Goal: Book appointment/travel/reservation

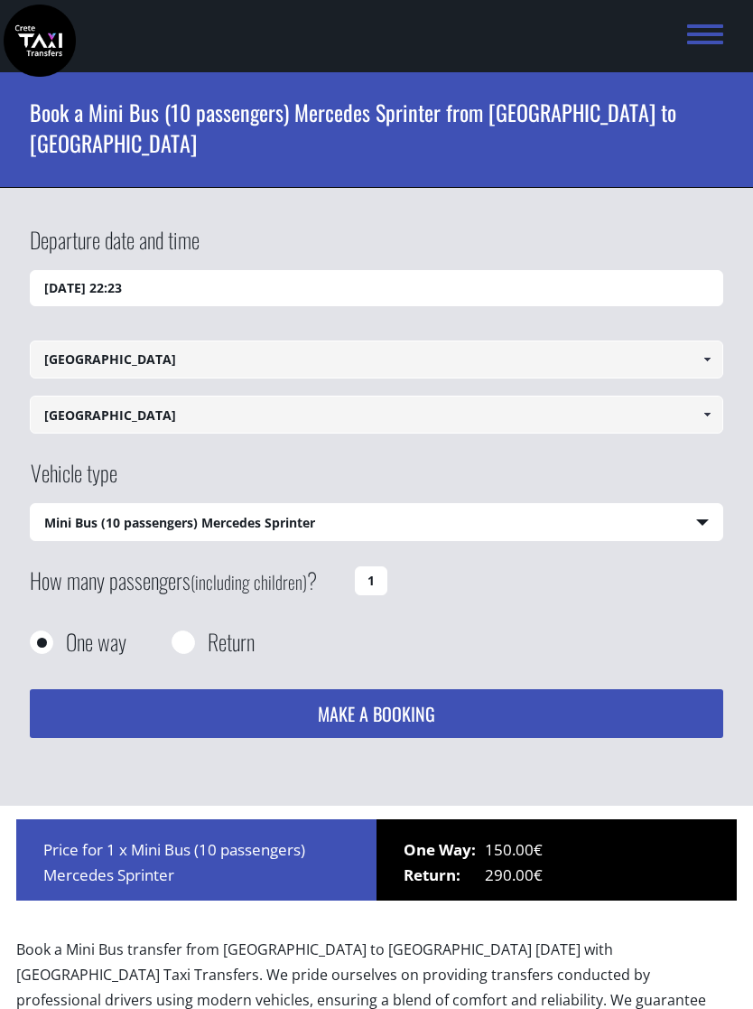
select select "542"
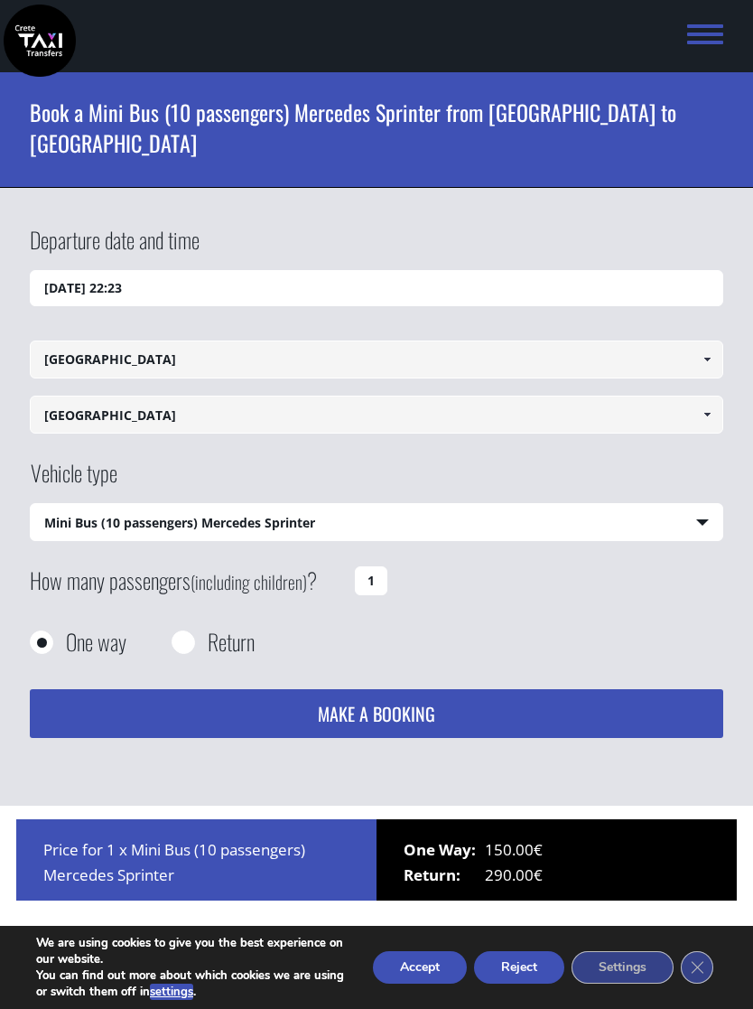
click at [135, 270] on input "[DATE] 22:23" at bounding box center [376, 288] width 693 height 36
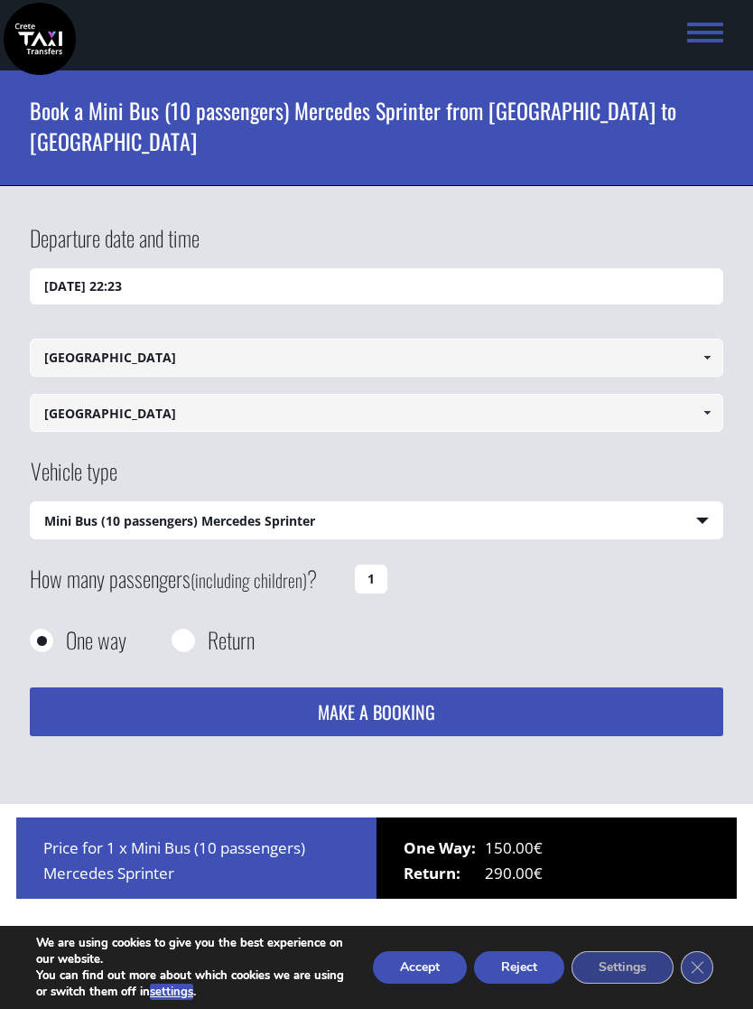
scroll to position [239, 0]
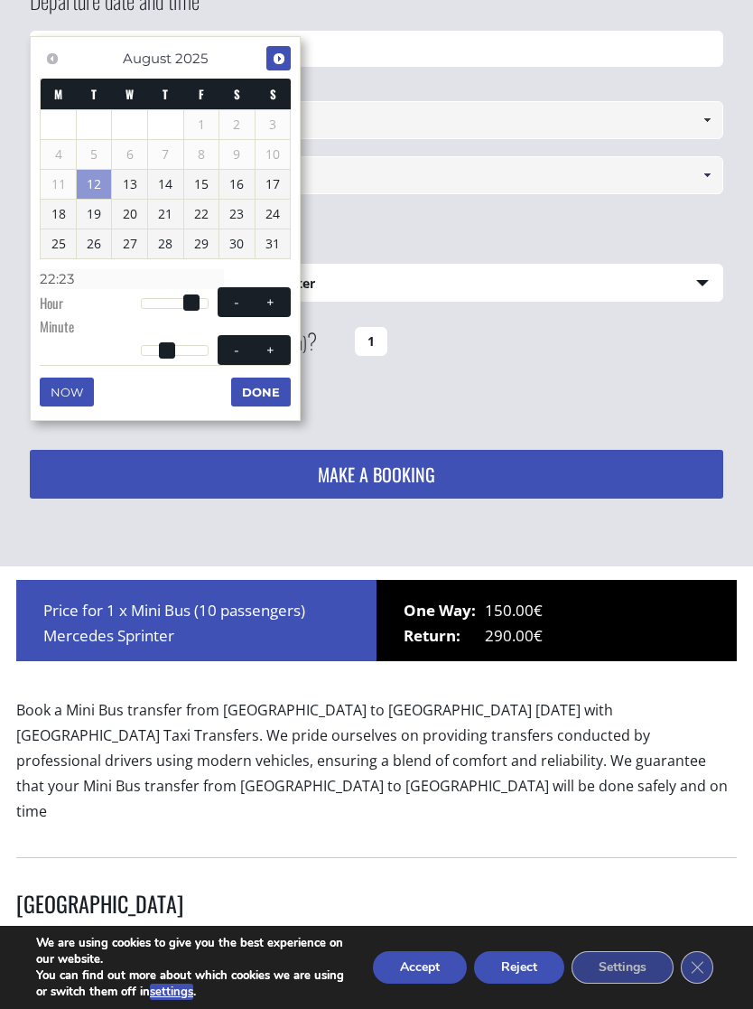
click at [291, 55] on link "Next" at bounding box center [278, 58] width 24 height 24
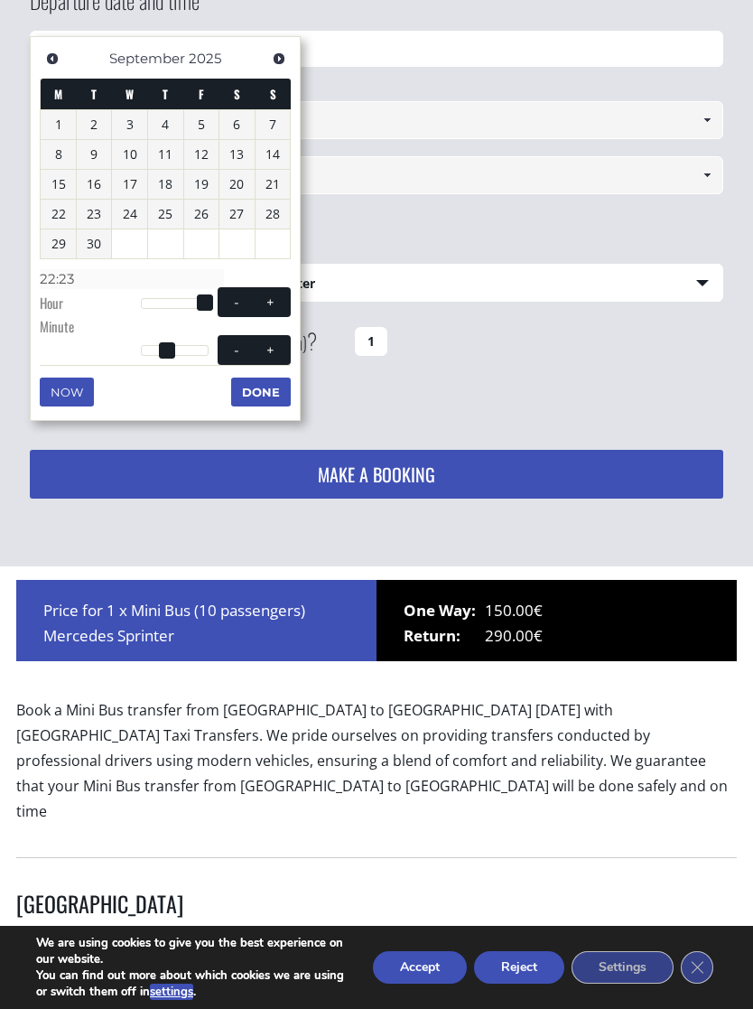
click at [286, 210] on link "28" at bounding box center [273, 214] width 35 height 29
click at [284, 294] on button "+" at bounding box center [271, 302] width 33 height 17
type input "[DATE] 01:00"
type input "01:00"
click at [275, 300] on span at bounding box center [271, 302] width 14 height 14
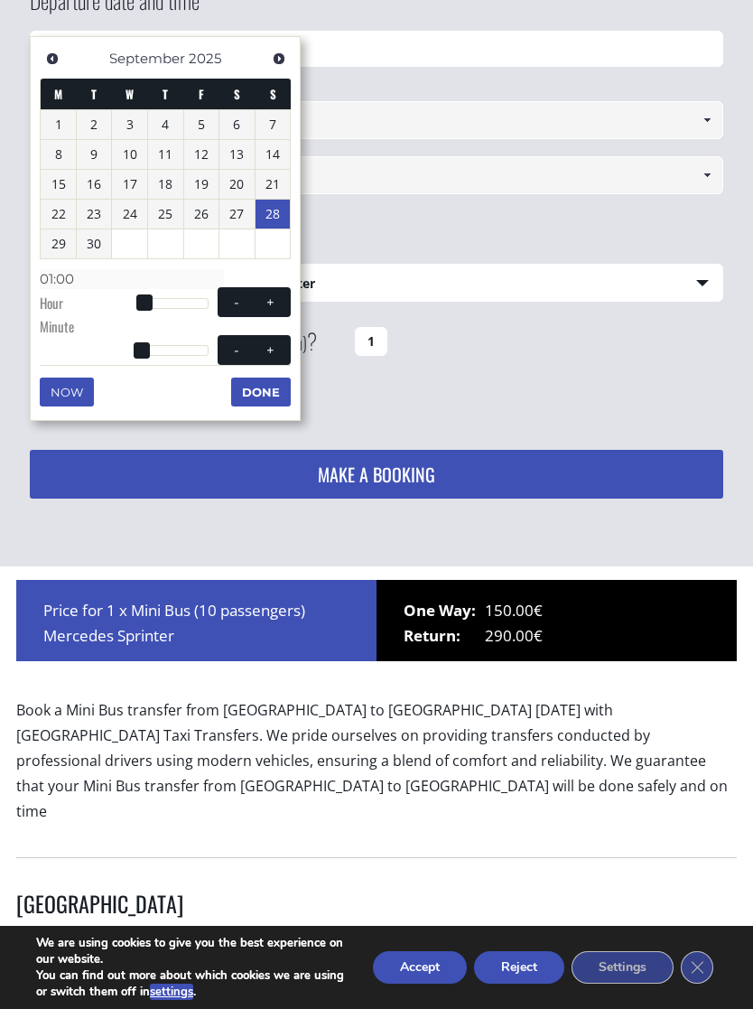
type input "[DATE] 02:00"
type input "02:00"
click at [275, 299] on span at bounding box center [271, 302] width 14 height 14
type input "[DATE] 03:00"
type input "03:00"
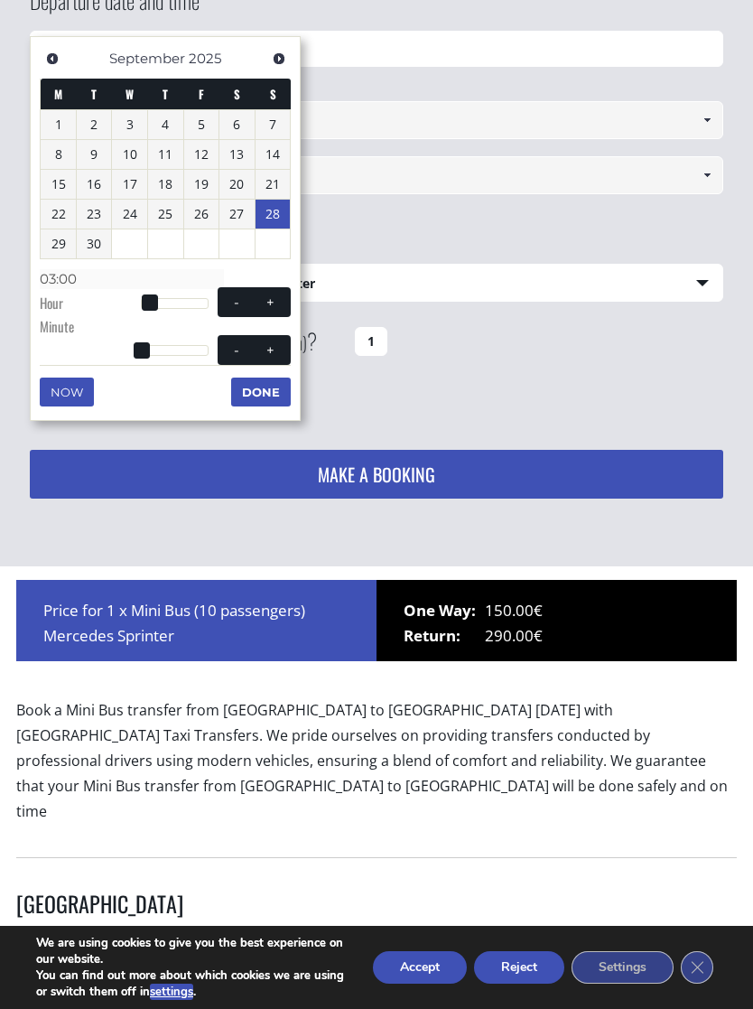
click at [286, 299] on button "+" at bounding box center [271, 302] width 33 height 17
type input "[DATE] 04:00"
type input "04:00"
click at [286, 299] on button "+" at bounding box center [271, 302] width 33 height 17
type input "[DATE] 05:00"
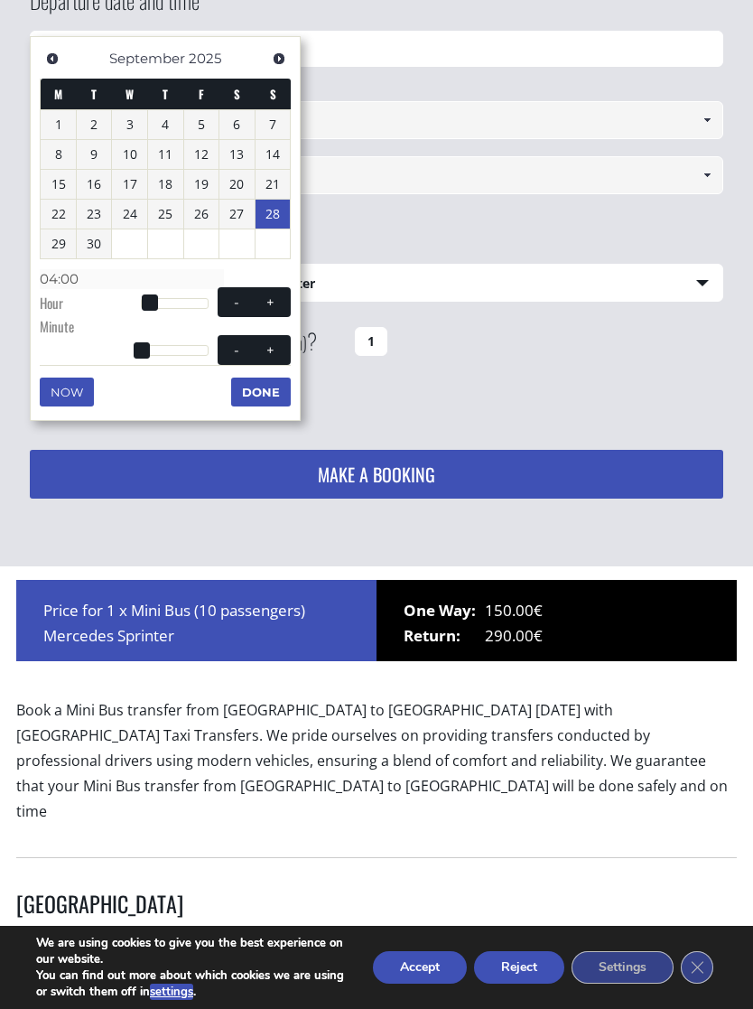
type input "05:00"
click at [286, 298] on button "+" at bounding box center [271, 302] width 33 height 17
type input "[DATE] 06:00"
type input "06:00"
click at [286, 297] on button "+" at bounding box center [271, 302] width 33 height 17
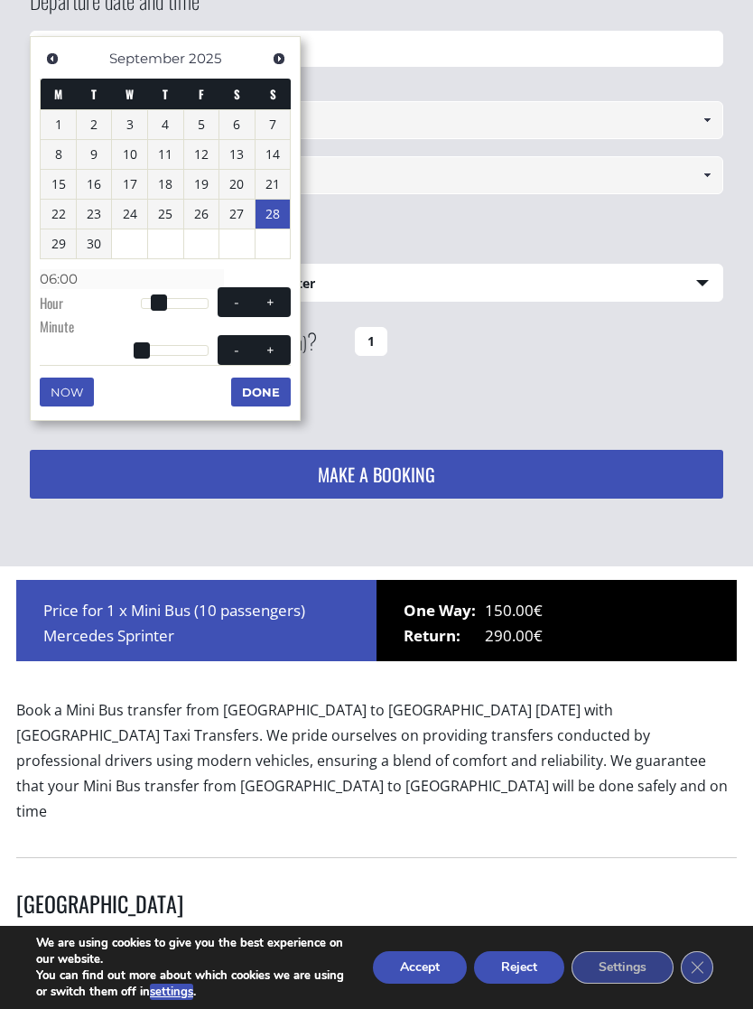
type input "[DATE] 07:00"
type input "07:00"
click at [286, 294] on button "+" at bounding box center [271, 302] width 33 height 17
type input "[DATE] 08:00"
type input "08:00"
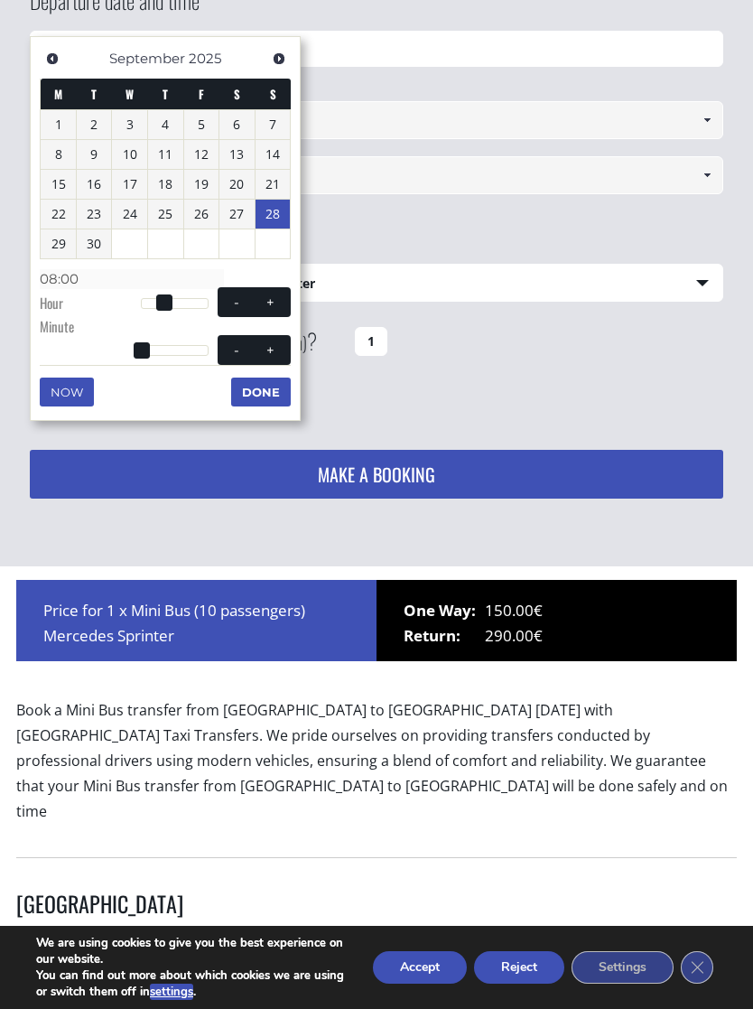
click at [289, 297] on span "- +" at bounding box center [254, 302] width 73 height 30
click at [285, 294] on button "+" at bounding box center [271, 302] width 33 height 17
type input "[DATE] 09:00"
type input "09:00"
click at [294, 297] on div "Previous Next [DATE] M T W T F S S 1 2 3 4 5 6 7 8 9 10 11 12 13 14 15 16 17 18…" at bounding box center [165, 228] width 271 height 385
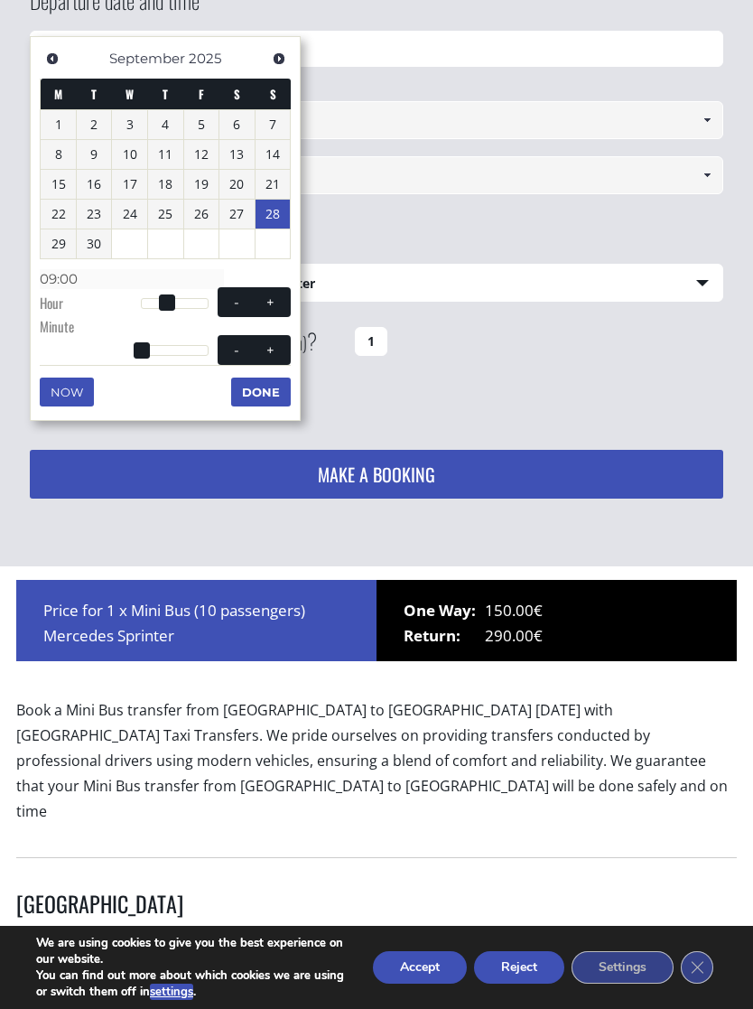
click at [297, 300] on div "Previous Next [DATE] M T W T F S S 1 2 3 4 5 6 7 8 9 10 11 12 13 14 15 16 17 18…" at bounding box center [165, 228] width 271 height 385
click at [281, 299] on button "+" at bounding box center [271, 302] width 33 height 17
type input "[DATE] 10:00"
type input "10:00"
click at [281, 298] on button "+" at bounding box center [271, 302] width 33 height 17
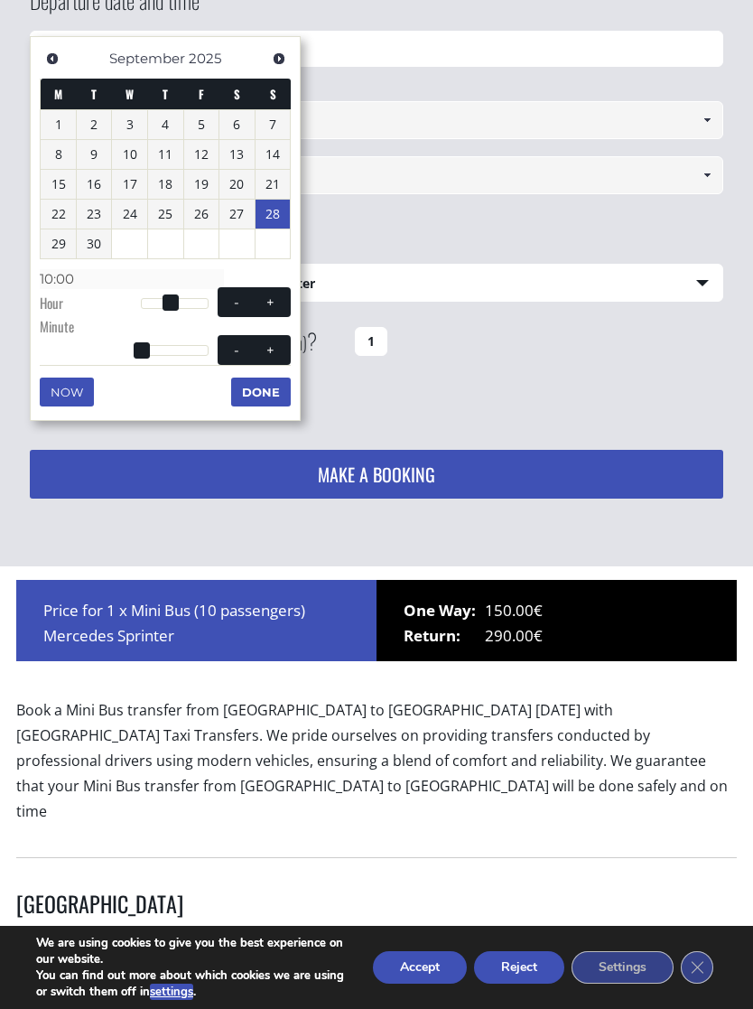
type input "[DATE] 11:00"
type input "11:00"
click at [269, 384] on button "Done" at bounding box center [261, 392] width 60 height 29
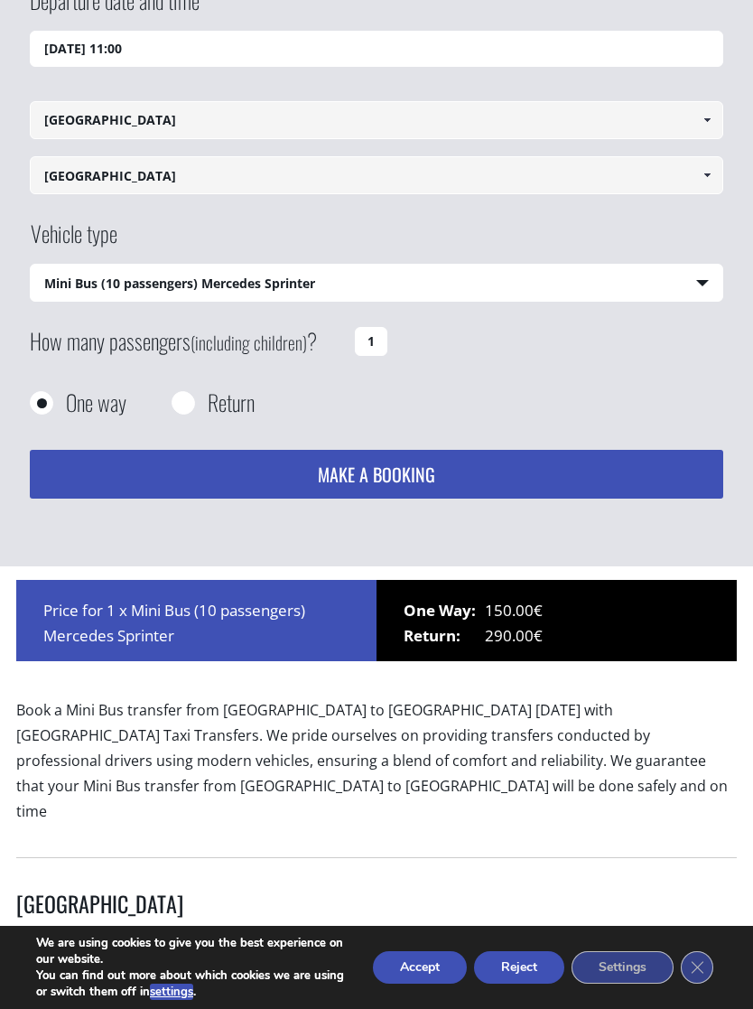
click at [701, 168] on span at bounding box center [707, 175] width 14 height 14
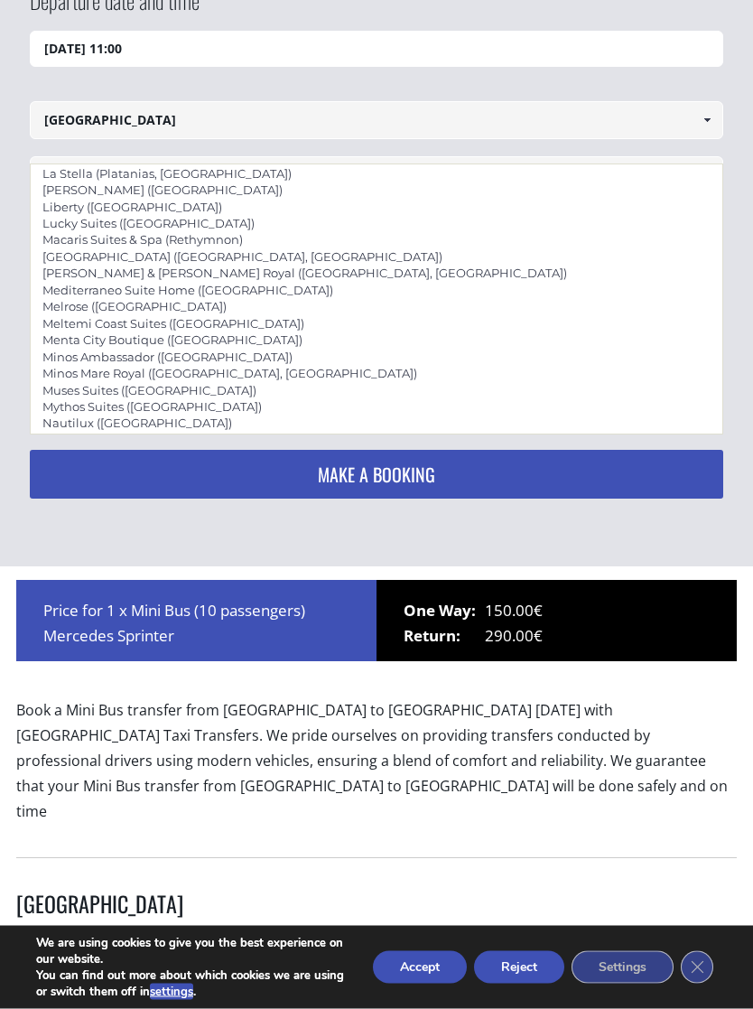
scroll to position [3518, 0]
click at [99, 409] on link "Nautilux ([GEOGRAPHIC_DATA])" at bounding box center [137, 421] width 213 height 25
type input "Nautilux ([GEOGRAPHIC_DATA])"
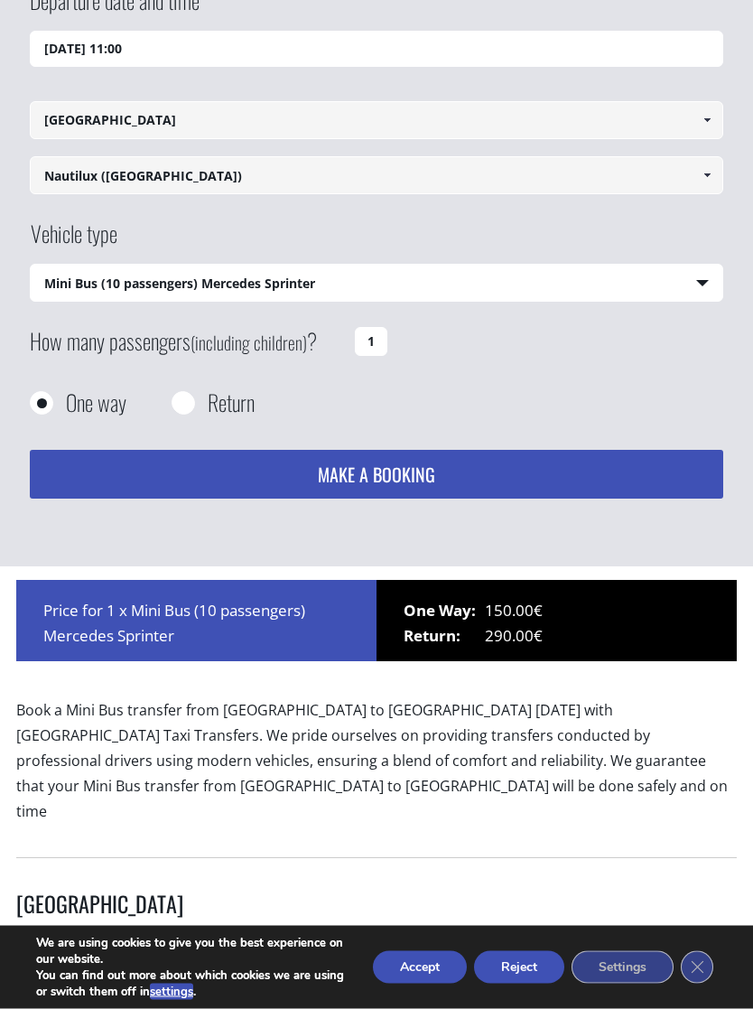
click at [704, 266] on select "Select vehicle type Taxi (4 passengers) Mercedes E Class Mini Van (7 passengers…" at bounding box center [376, 285] width 691 height 38
select select "540"
click at [152, 605] on div "Price for 1 x Mini Bus (10 passengers) Mercedes Sprinter" at bounding box center [196, 620] width 360 height 81
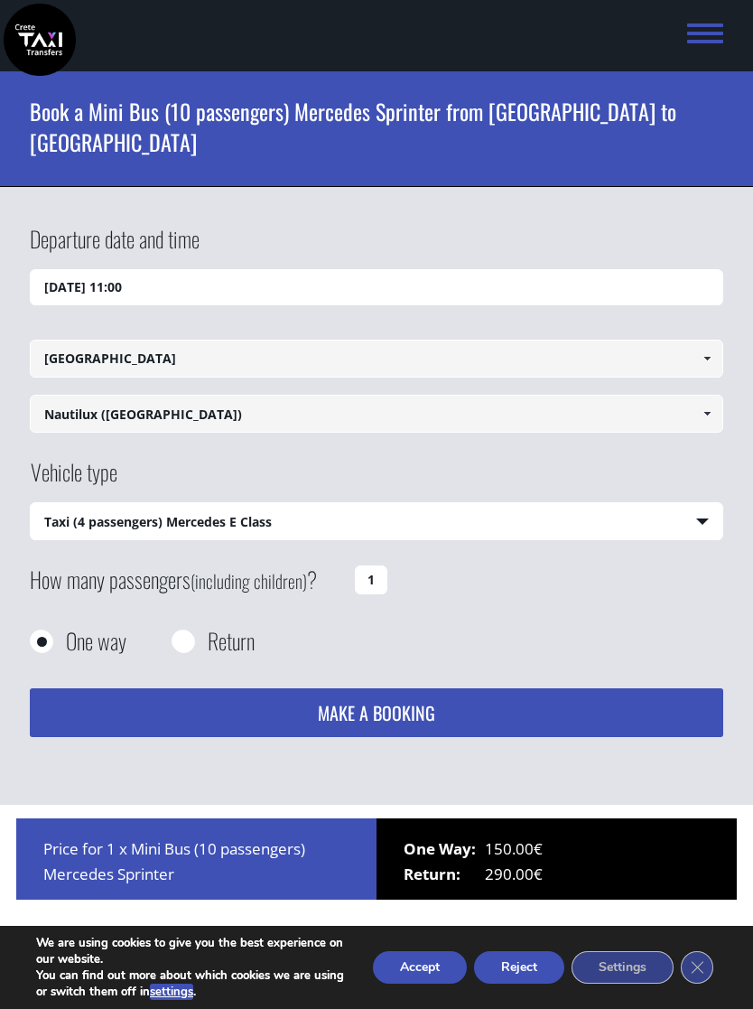
scroll to position [0, 0]
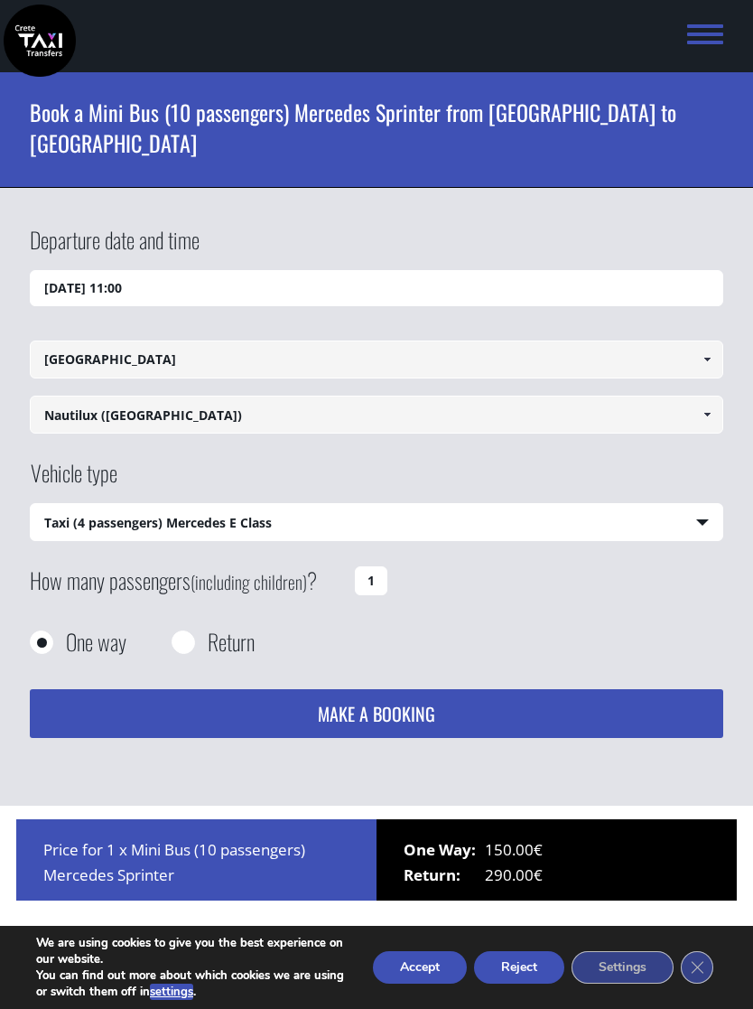
click at [751, 619] on div "Departure date and time [DATE] 11:00 Pick up location [GEOGRAPHIC_DATA] Select …" at bounding box center [376, 497] width 753 height 619
click at [713, 953] on icon "Close GDPR Cookie Banner" at bounding box center [697, 966] width 33 height 27
